Goal: Transaction & Acquisition: Purchase product/service

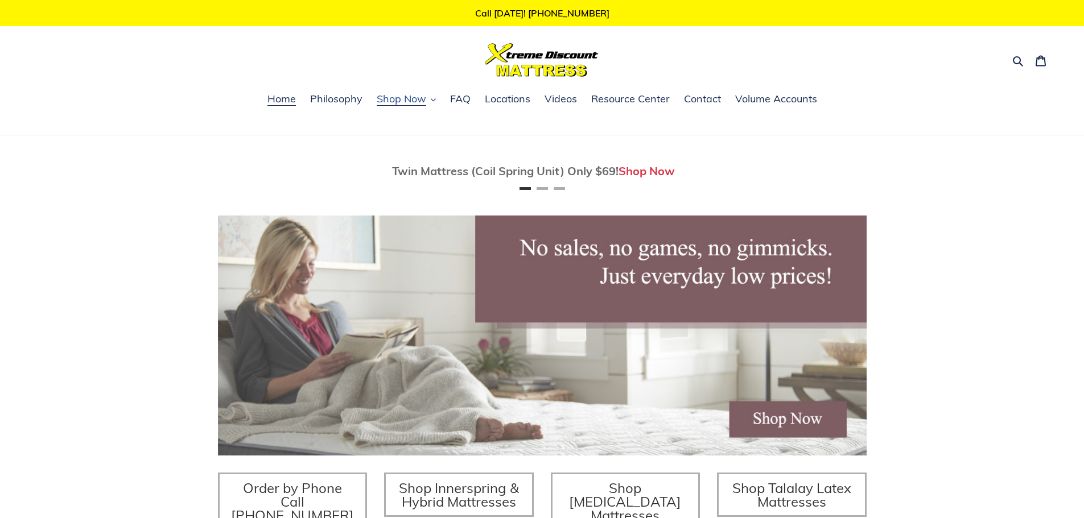
click at [385, 106] on span "Shop Now" at bounding box center [401, 99] width 49 height 14
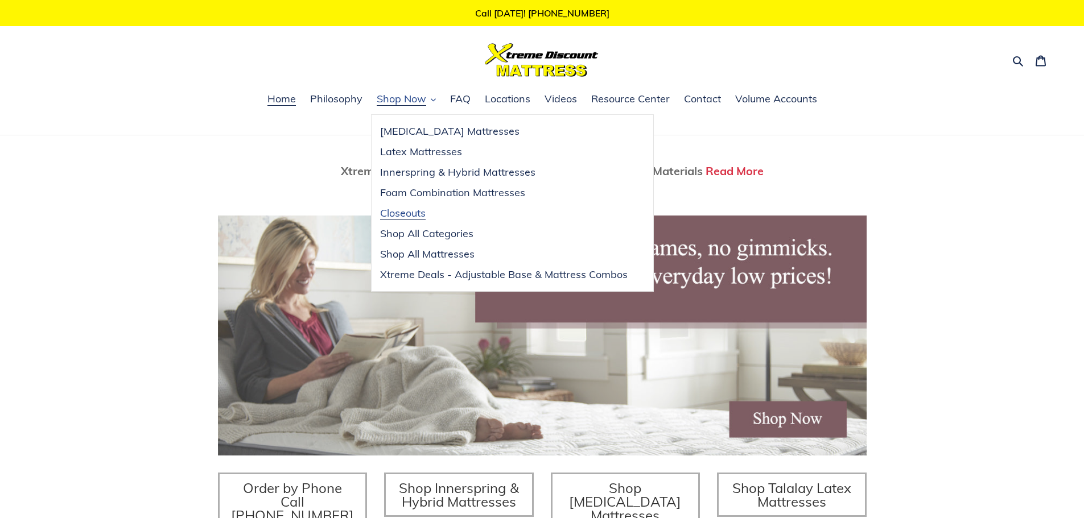
scroll to position [0, 1297]
click at [412, 212] on span "Closeouts" at bounding box center [403, 214] width 46 height 14
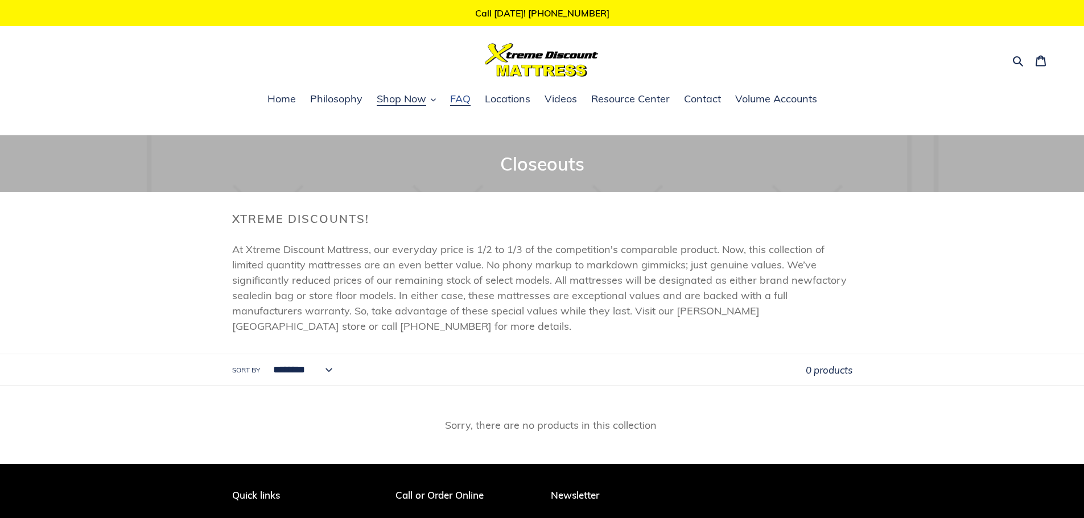
click at [465, 101] on span "FAQ" at bounding box center [460, 99] width 20 height 14
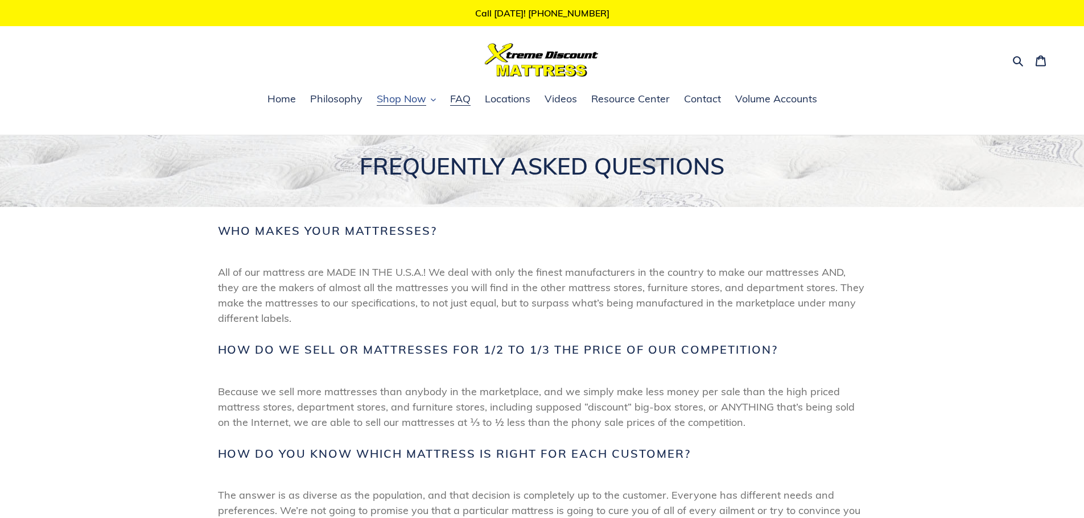
click at [420, 93] on span "Shop Now" at bounding box center [401, 99] width 49 height 14
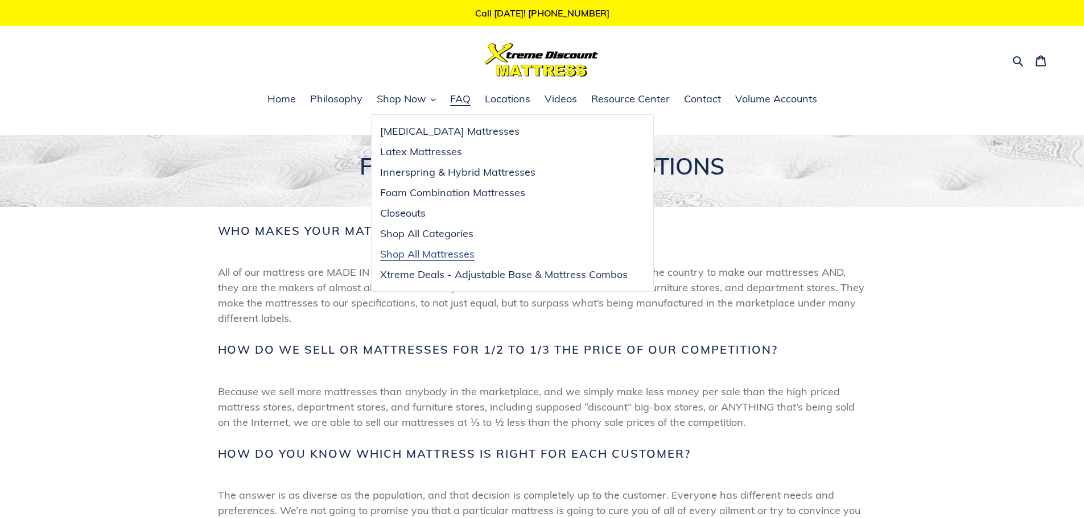
click at [434, 251] on span "Shop All Mattresses" at bounding box center [427, 254] width 94 height 14
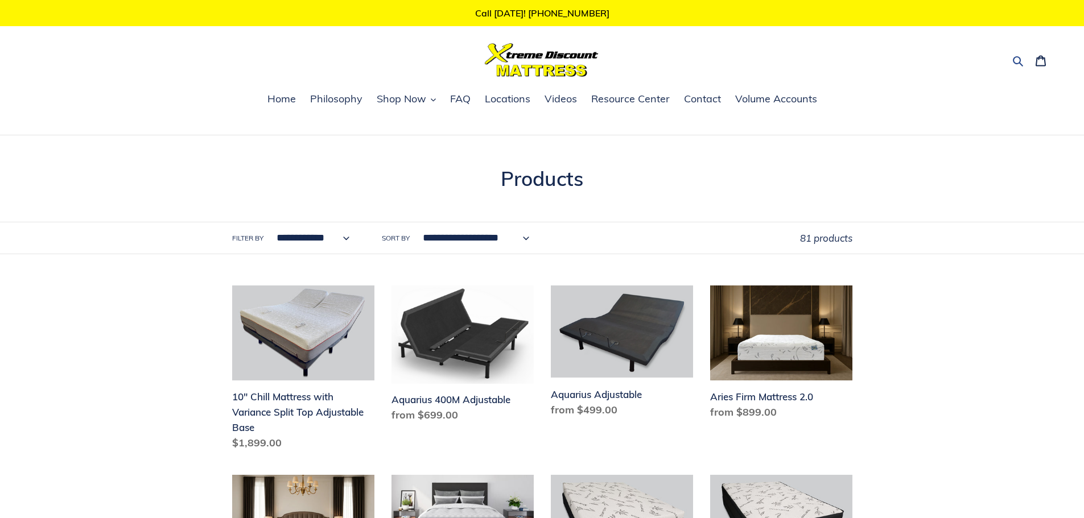
click at [1019, 60] on icon "button" at bounding box center [1017, 60] width 11 height 11
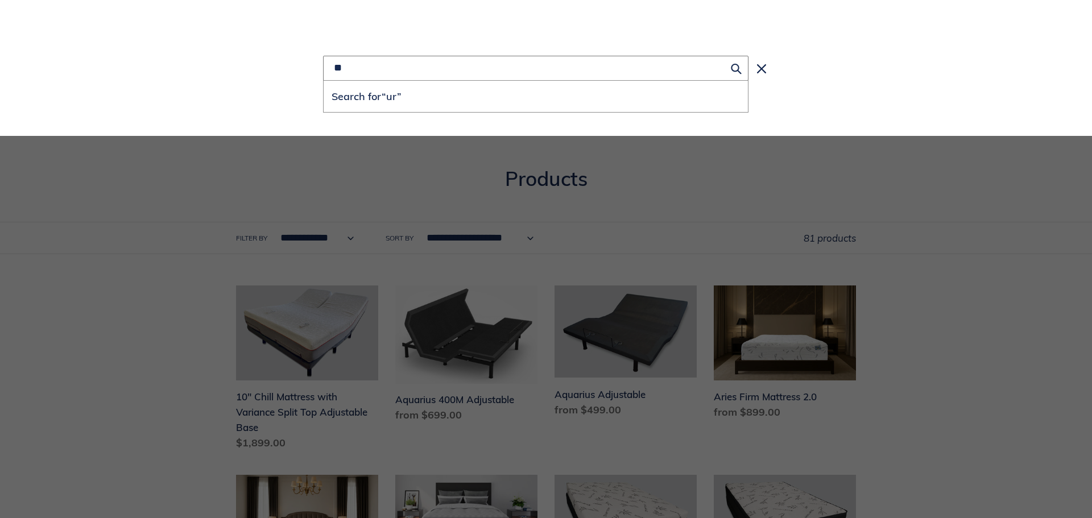
type input "*"
type input "****"
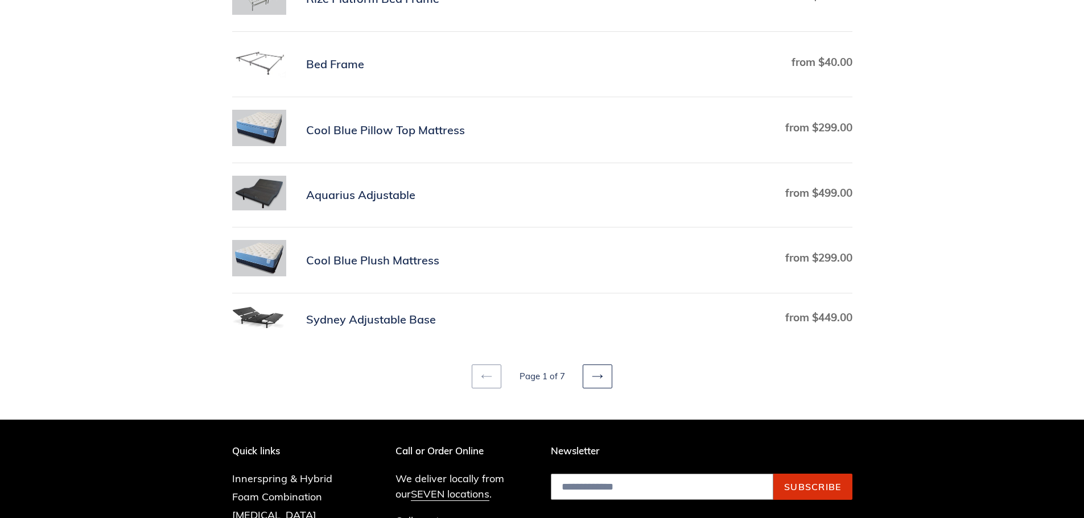
scroll to position [569, 0]
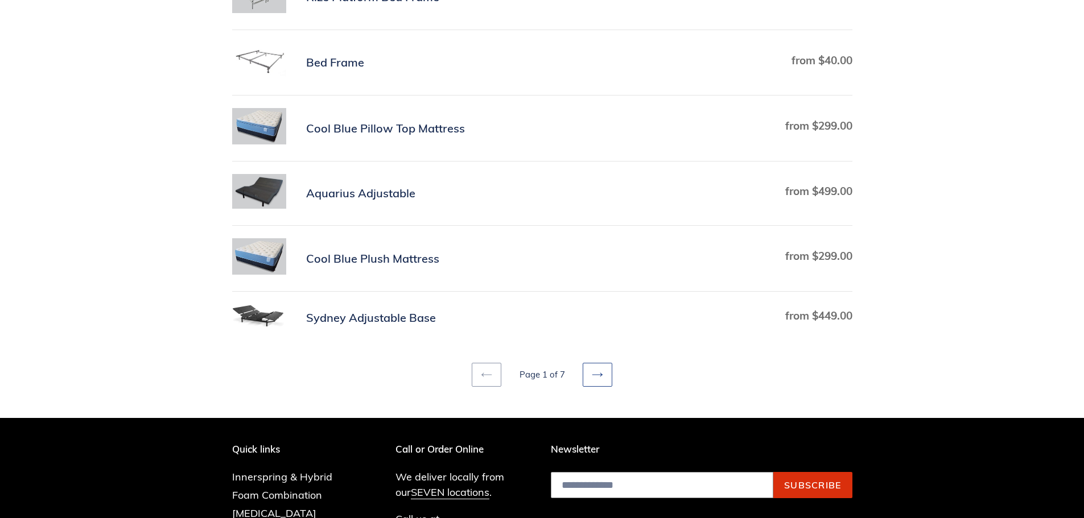
click at [610, 368] on link "Next page" at bounding box center [598, 375] width 30 height 24
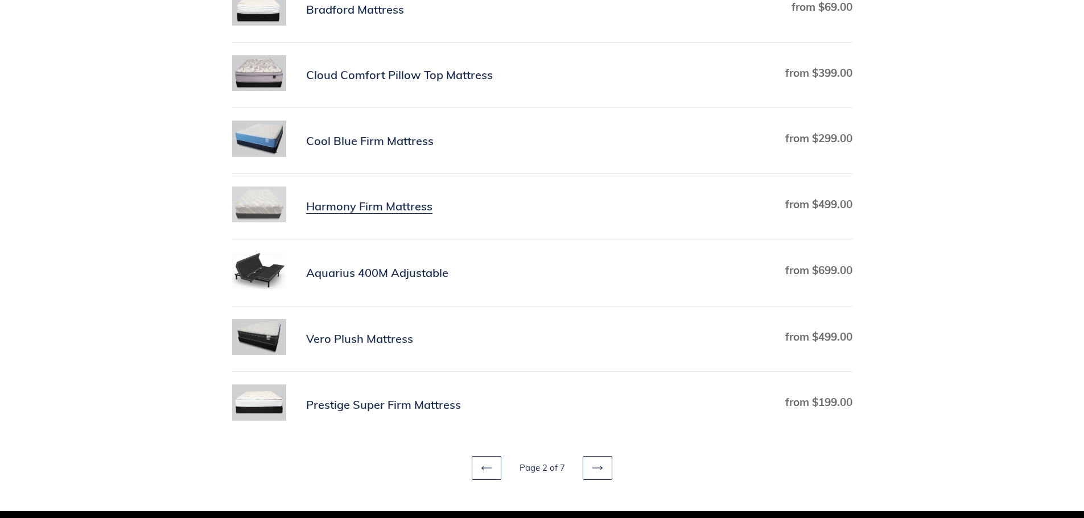
scroll to position [512, 0]
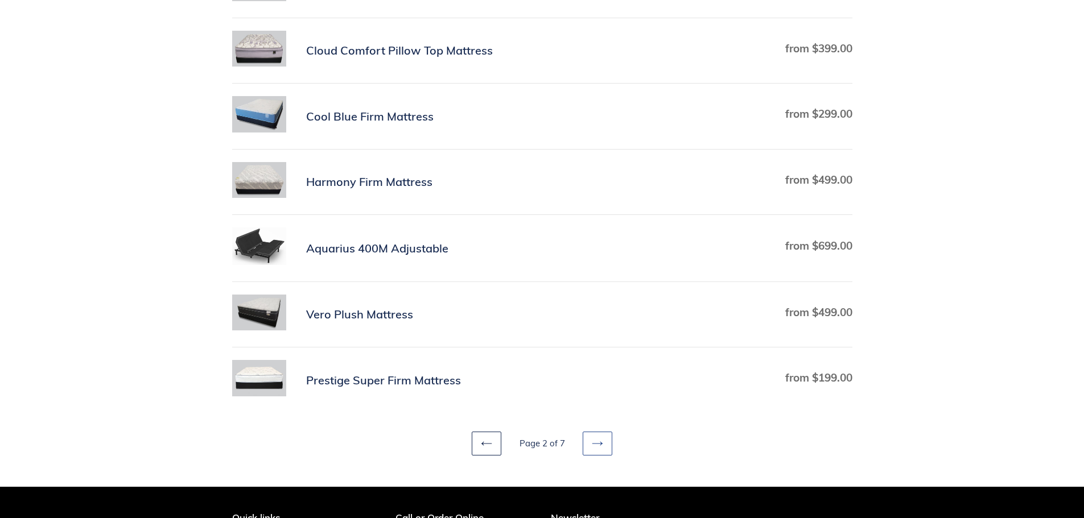
click at [600, 440] on icon at bounding box center [597, 443] width 11 height 11
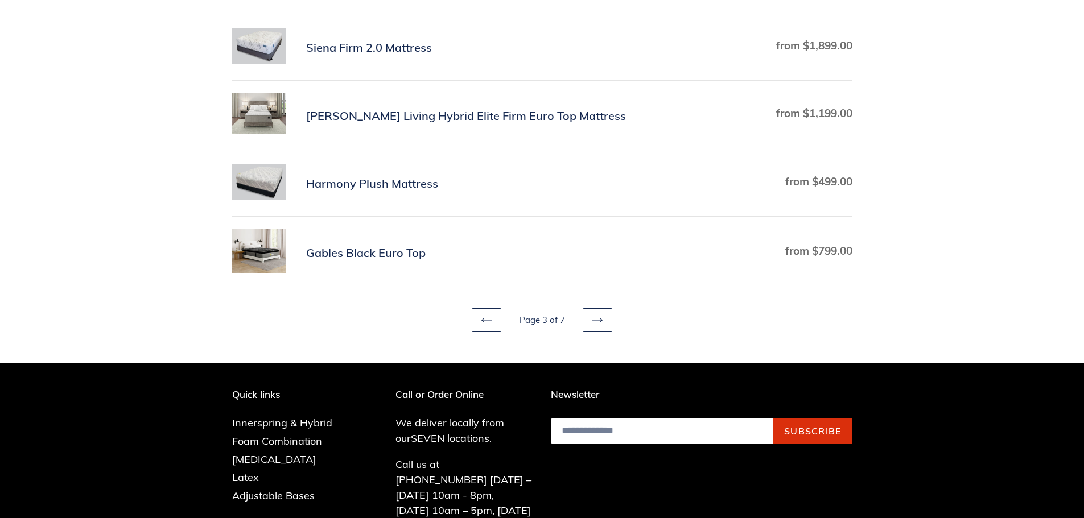
scroll to position [740, 0]
